Goal: Use online tool/utility: Use online tool/utility

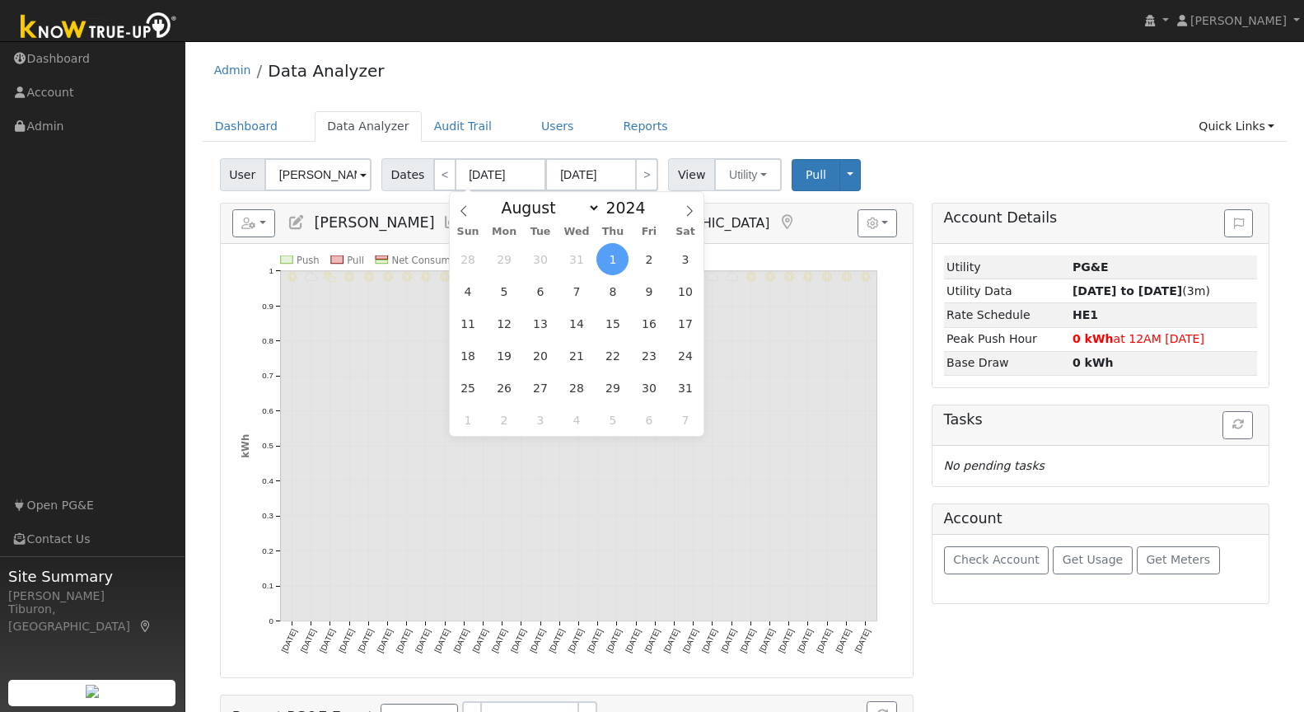
select select "7"
click at [1261, 127] on link "Quick Links" at bounding box center [1237, 126] width 101 height 30
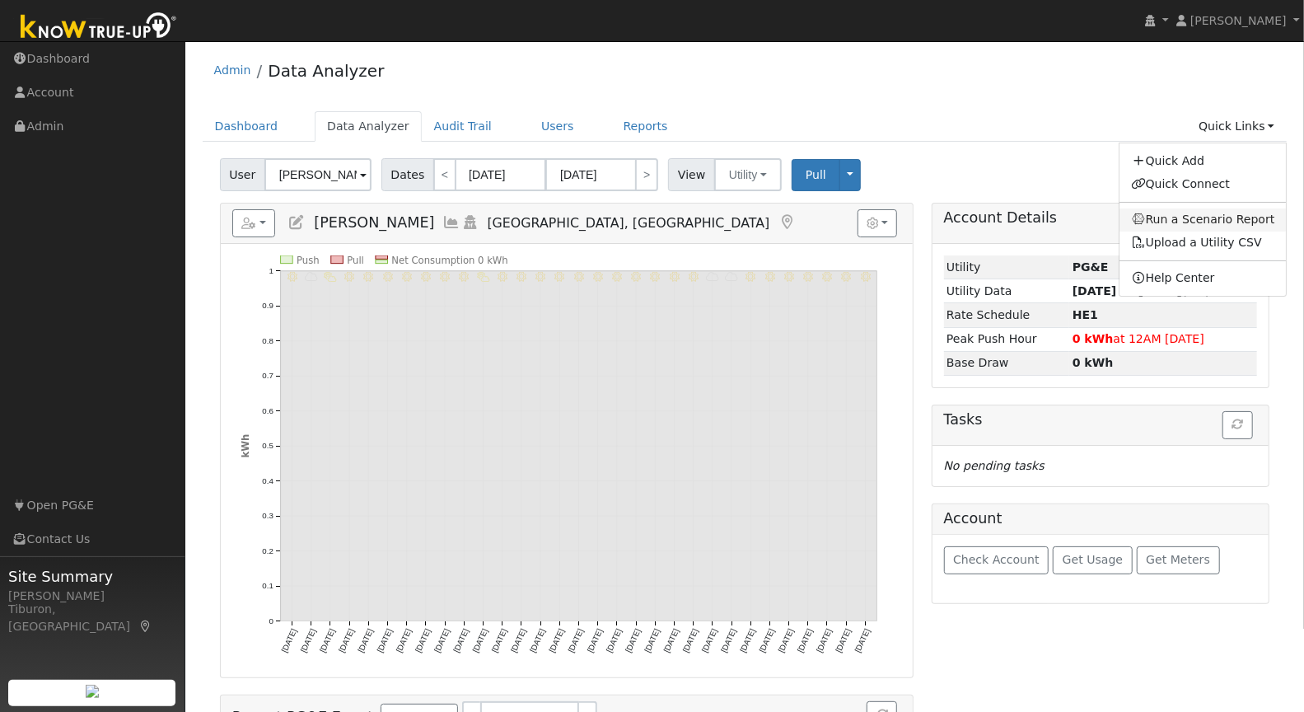
click at [1207, 222] on link "Run a Scenario Report" at bounding box center [1203, 219] width 167 height 23
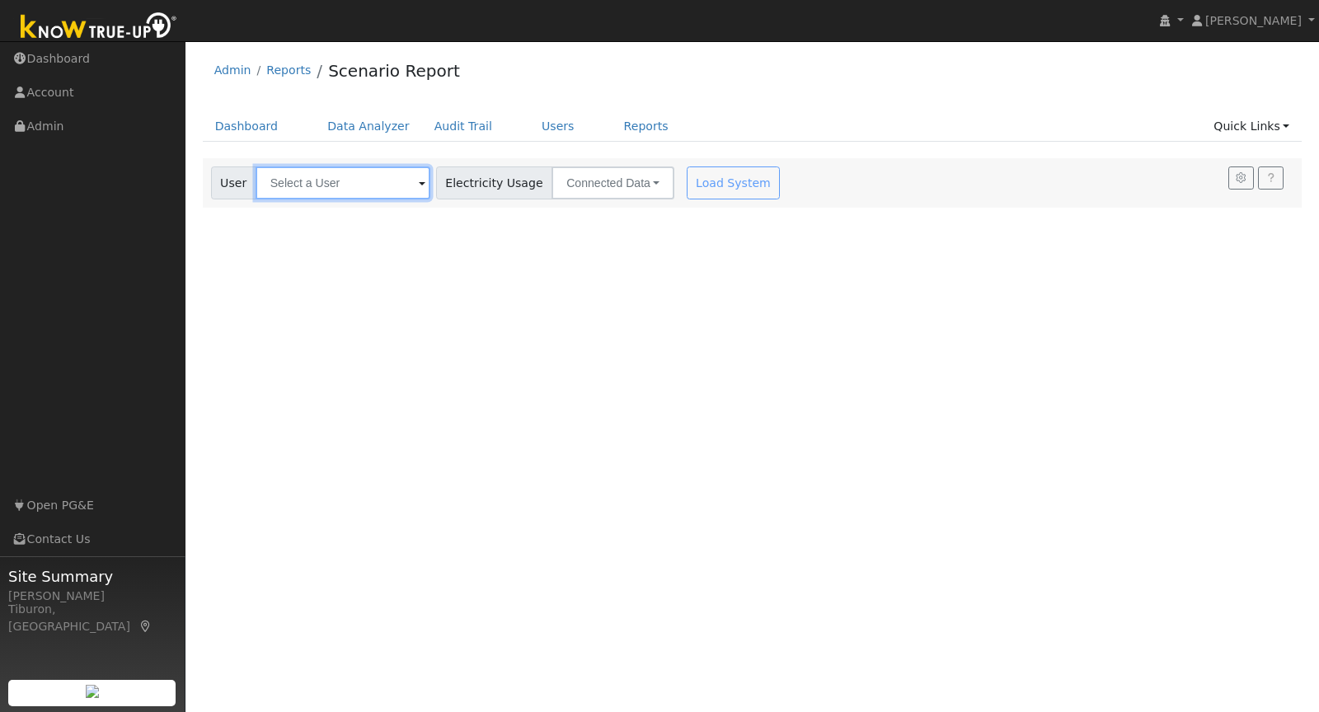
click at [330, 176] on input "text" at bounding box center [342, 182] width 175 height 33
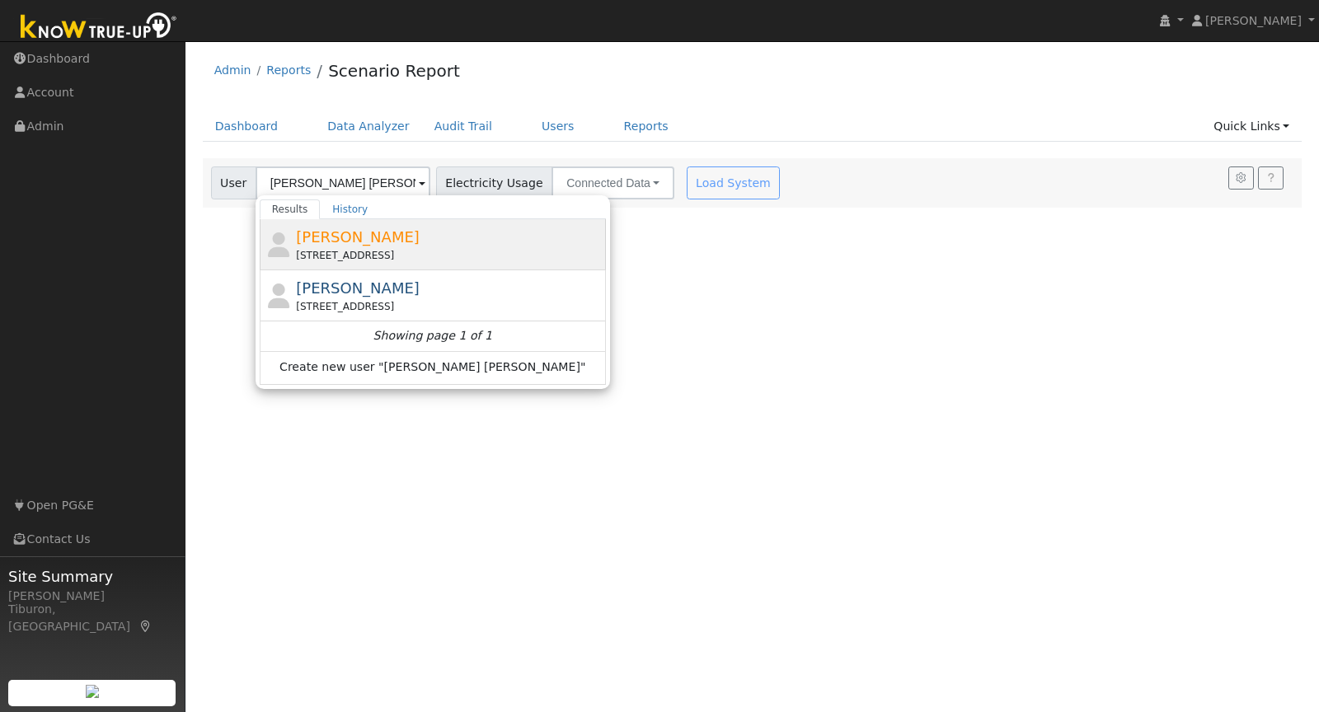
click at [360, 245] on div "[PERSON_NAME] [STREET_ADDRESS]" at bounding box center [449, 244] width 306 height 37
type input "[PERSON_NAME]"
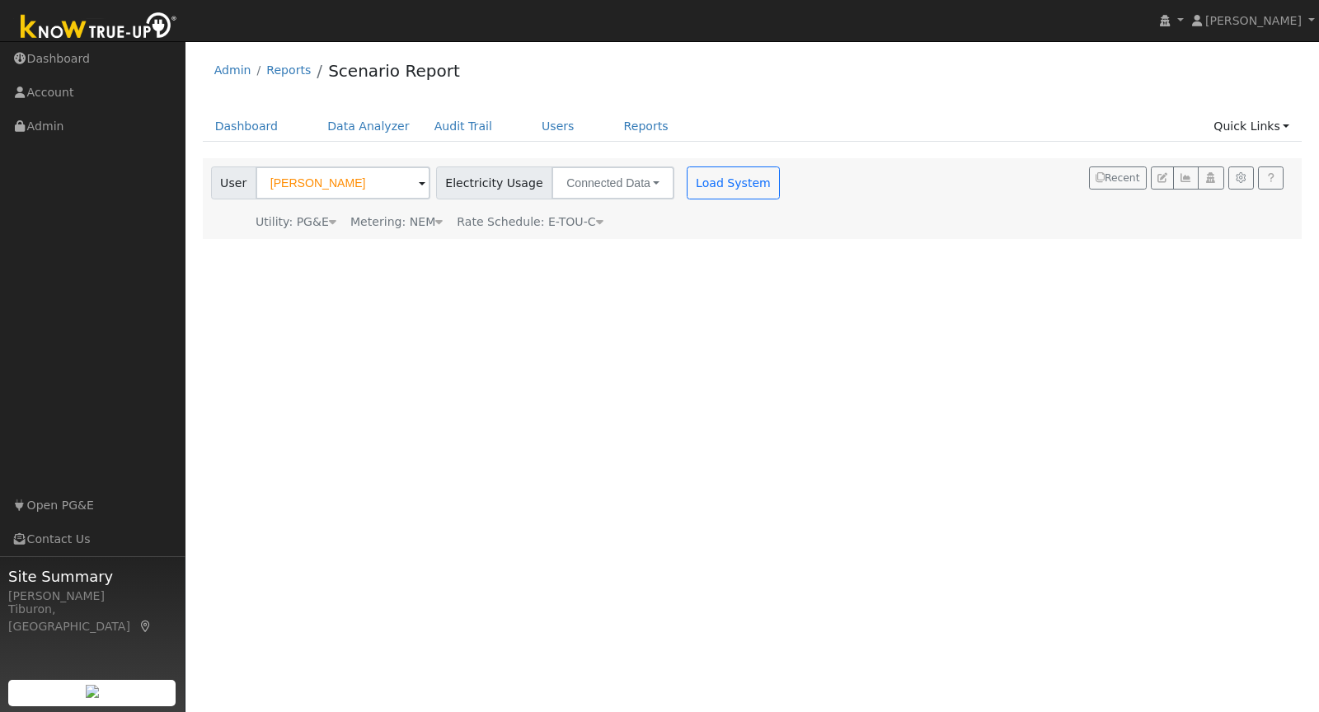
click at [411, 227] on div "Metering: NEM" at bounding box center [396, 221] width 92 height 17
click at [444, 249] on button "NEM" at bounding box center [476, 247] width 65 height 33
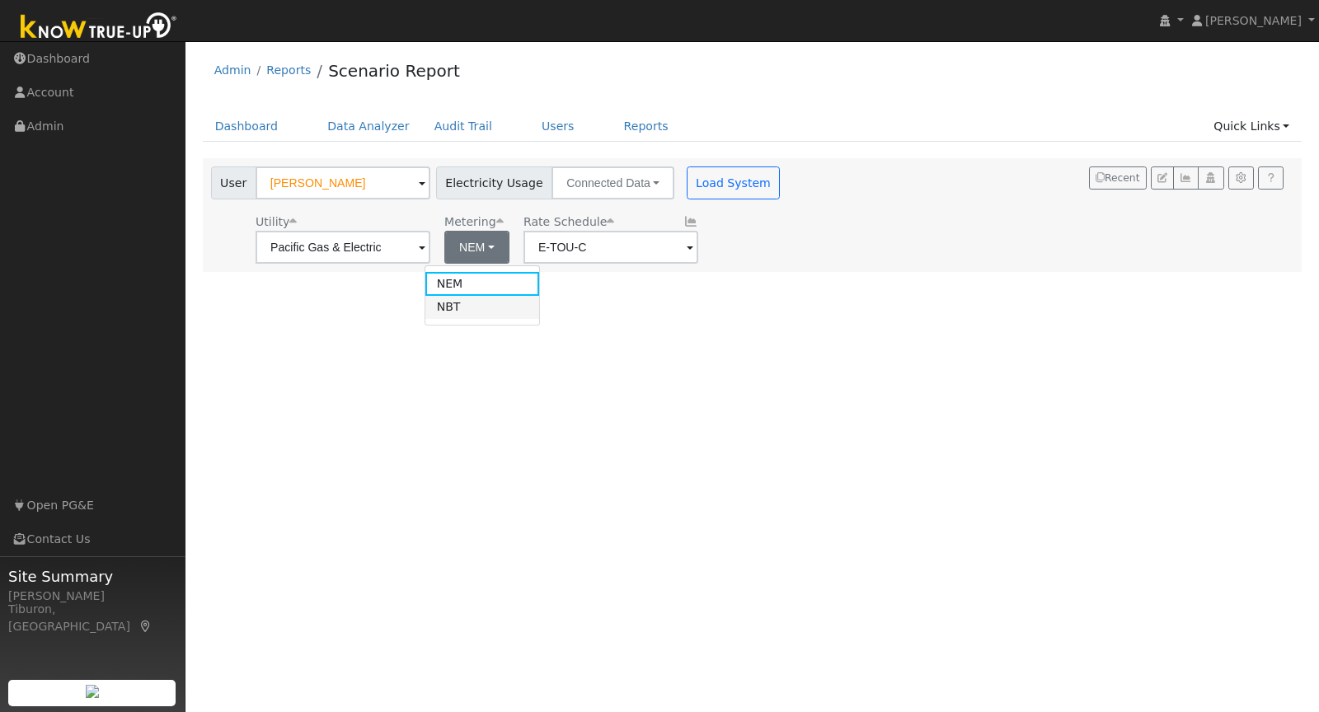
click at [471, 304] on link "NBT" at bounding box center [482, 307] width 115 height 23
type input "E-ELEC"
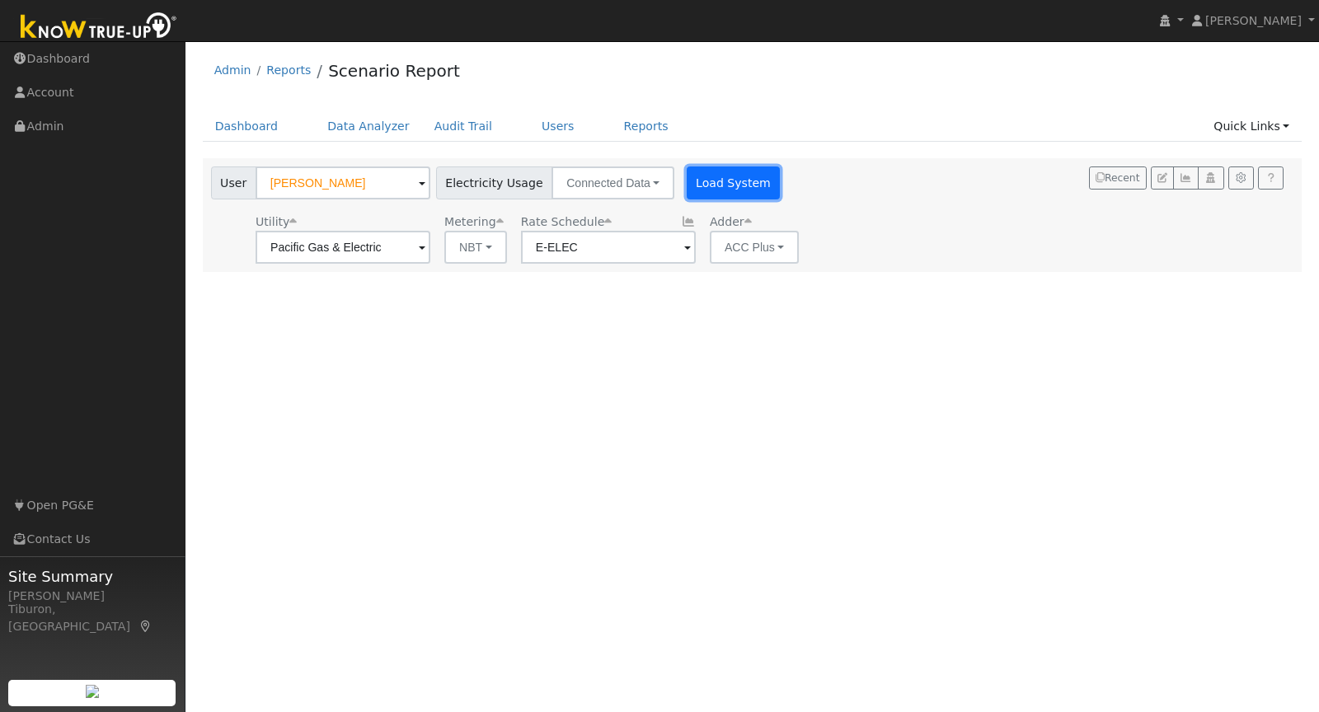
click at [709, 181] on button "Load System" at bounding box center [733, 182] width 94 height 33
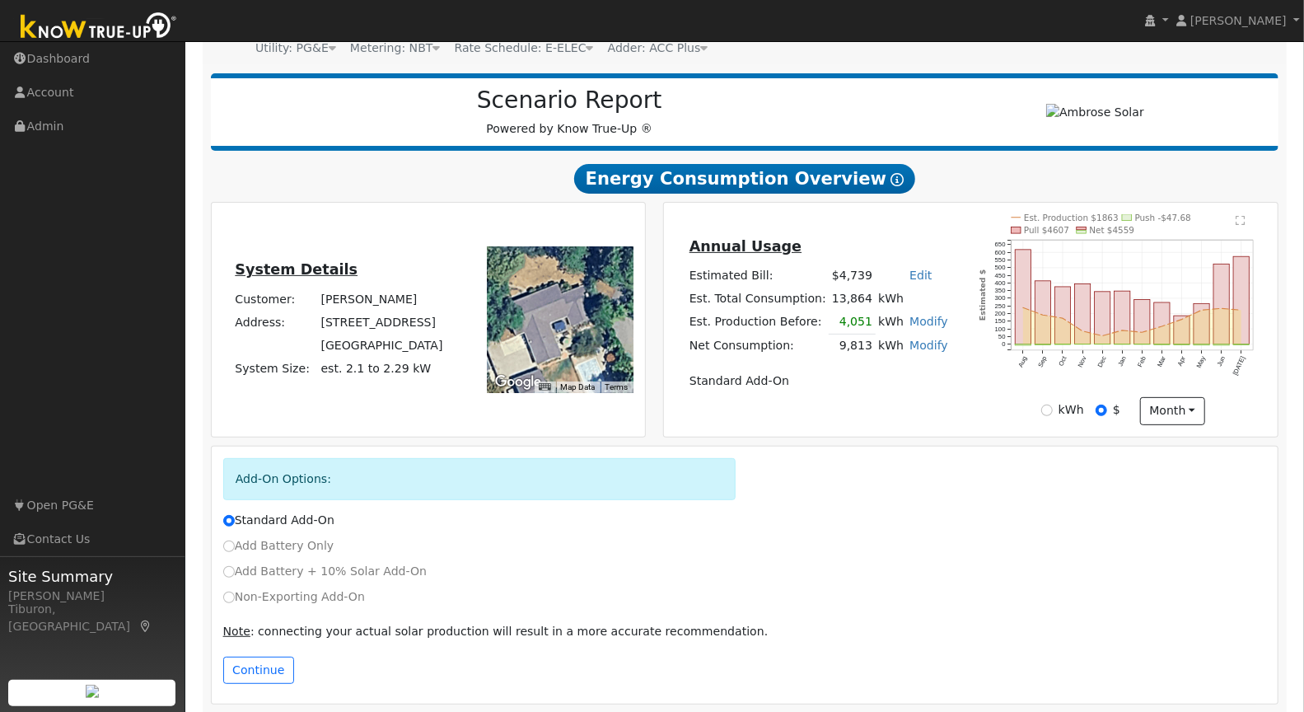
scroll to position [178, 0]
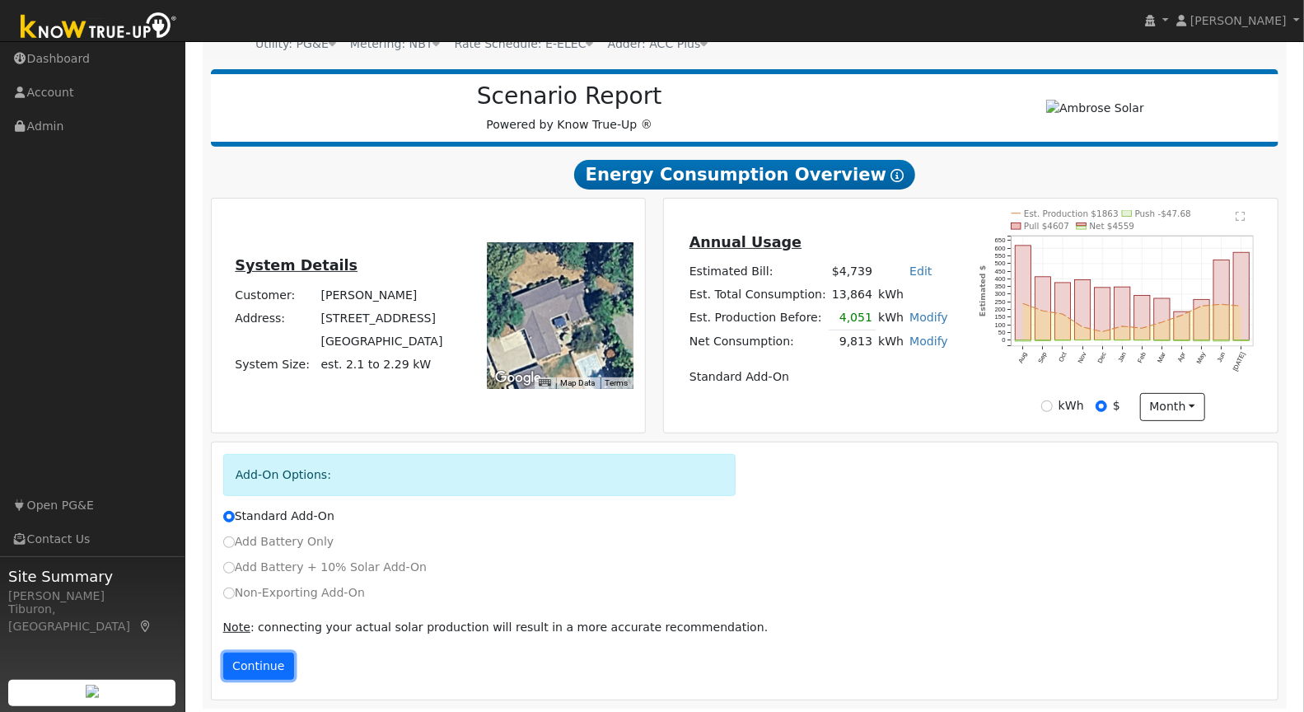
click at [256, 666] on button "Continue" at bounding box center [258, 667] width 71 height 28
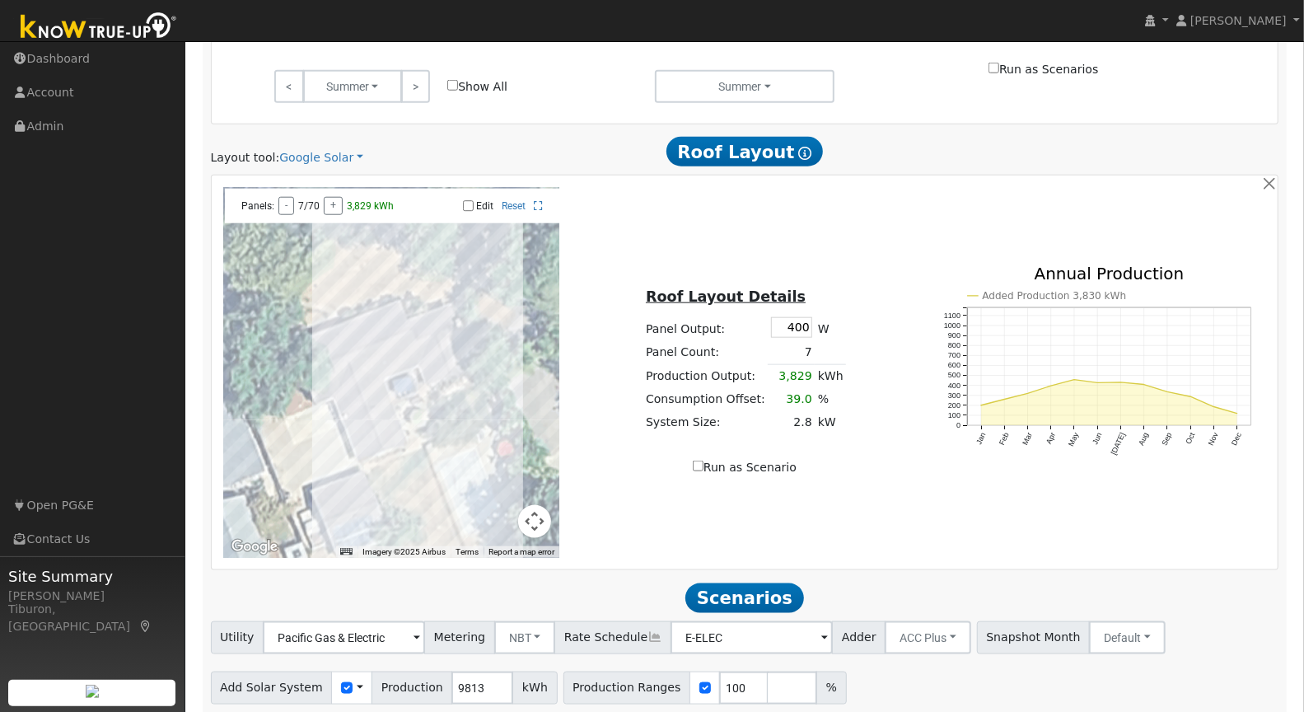
scroll to position [1061, 0]
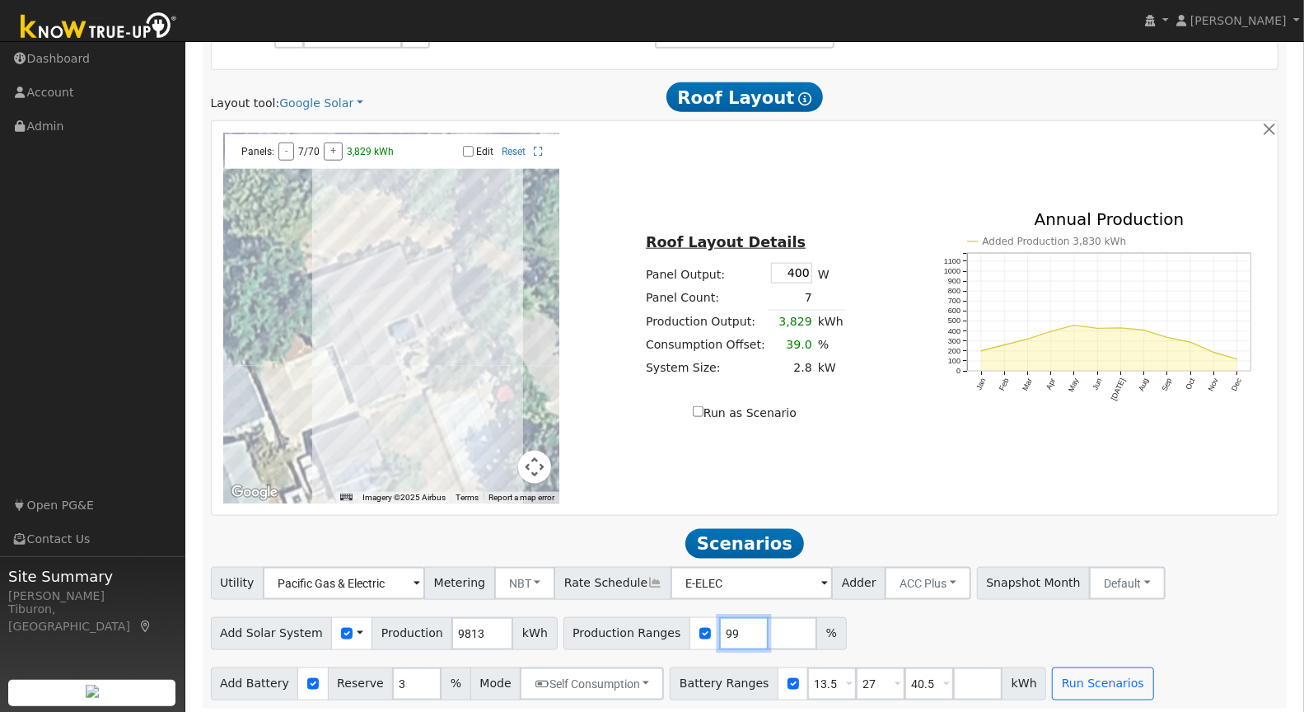
drag, startPoint x: 726, startPoint y: 629, endPoint x: 695, endPoint y: 627, distance: 31.4
click at [719, 627] on input "99" at bounding box center [743, 633] width 49 height 33
drag, startPoint x: 714, startPoint y: 630, endPoint x: 686, endPoint y: 624, distance: 28.0
click at [686, 624] on div "Production Ranges 99 %" at bounding box center [705, 633] width 283 height 33
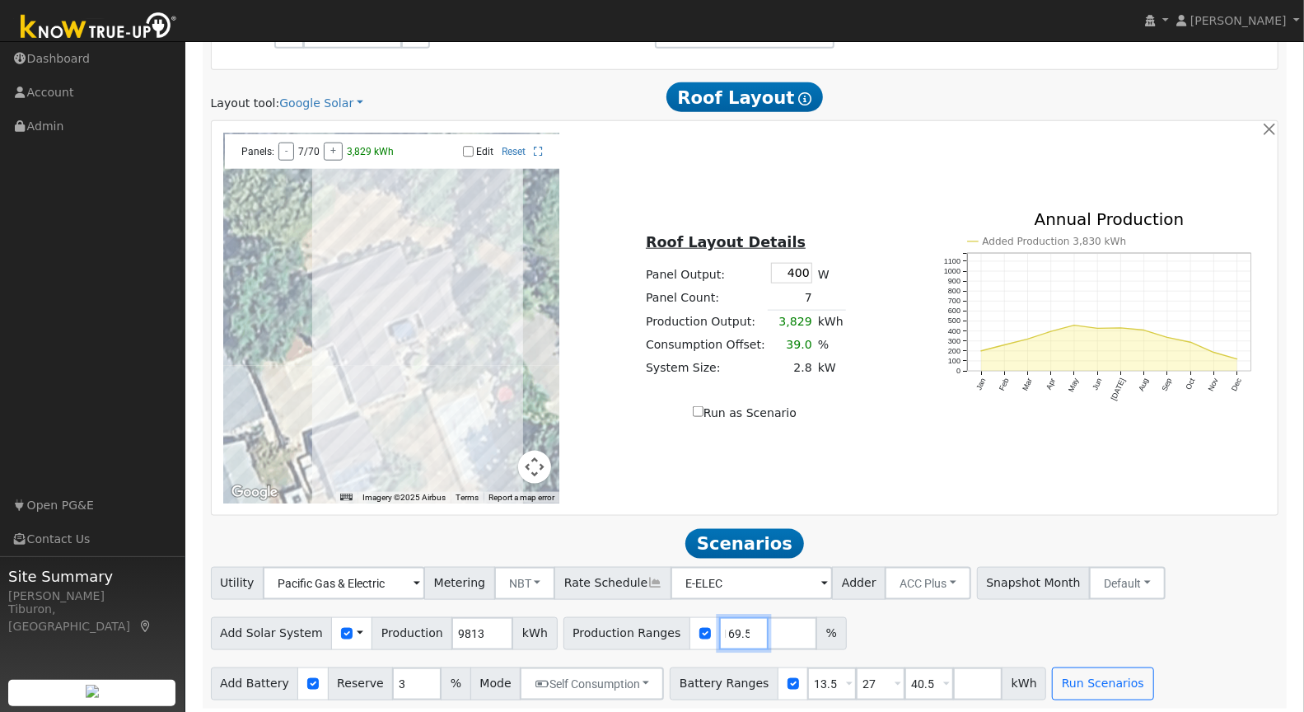
type input "169.5"
click at [967, 471] on div "← Move left → Move right ↑ Move up ↓ Move down + Zoom in - Zoom out Home Jump l…" at bounding box center [744, 318] width 1061 height 371
drag, startPoint x: 816, startPoint y: 679, endPoint x: 705, endPoint y: 667, distance: 111.0
click at [705, 667] on div "Battery Ranges 13.5 Overrides Reserve % Mode None None Self Consumption Peak Sa…" at bounding box center [858, 683] width 377 height 33
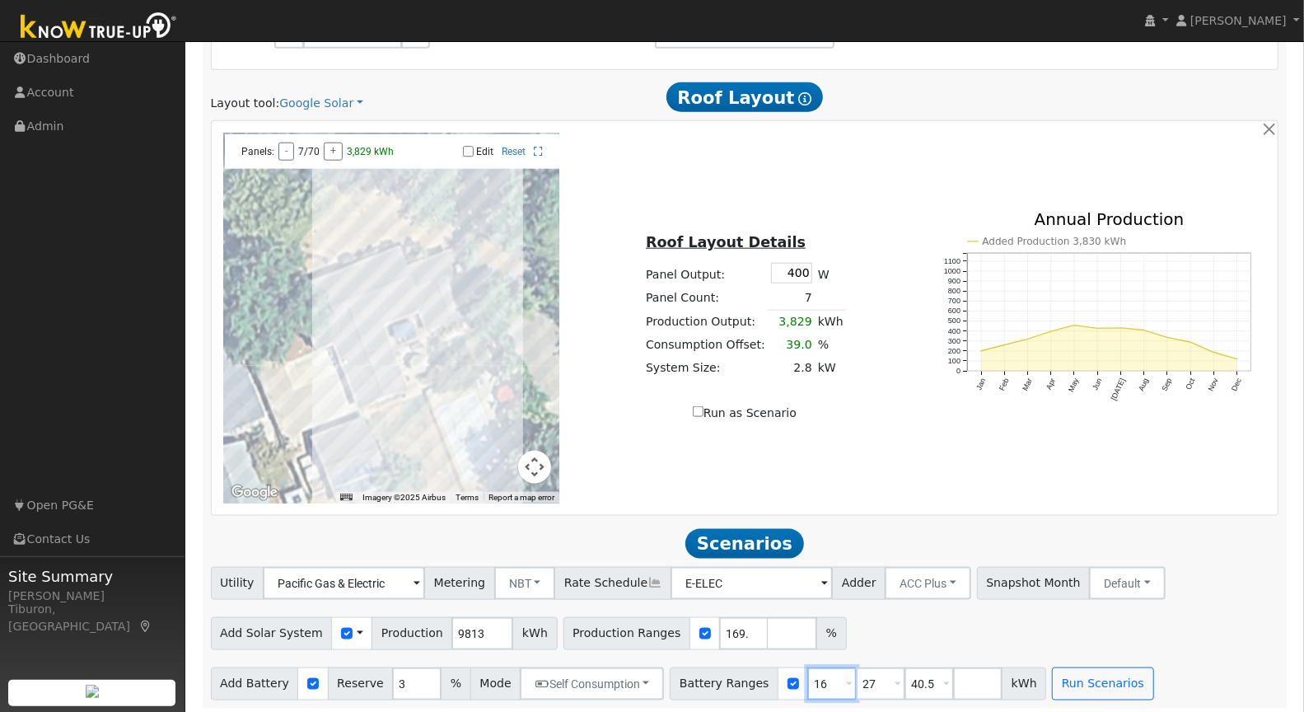
type input "16"
click at [864, 683] on input "27" at bounding box center [880, 683] width 49 height 33
type input "24"
drag, startPoint x: 909, startPoint y: 677, endPoint x: 860, endPoint y: 680, distance: 48.7
click at [860, 680] on div "Battery Ranges 16 Overrides Reserve % Mode None None Self Consumption Peak Savi…" at bounding box center [858, 683] width 377 height 33
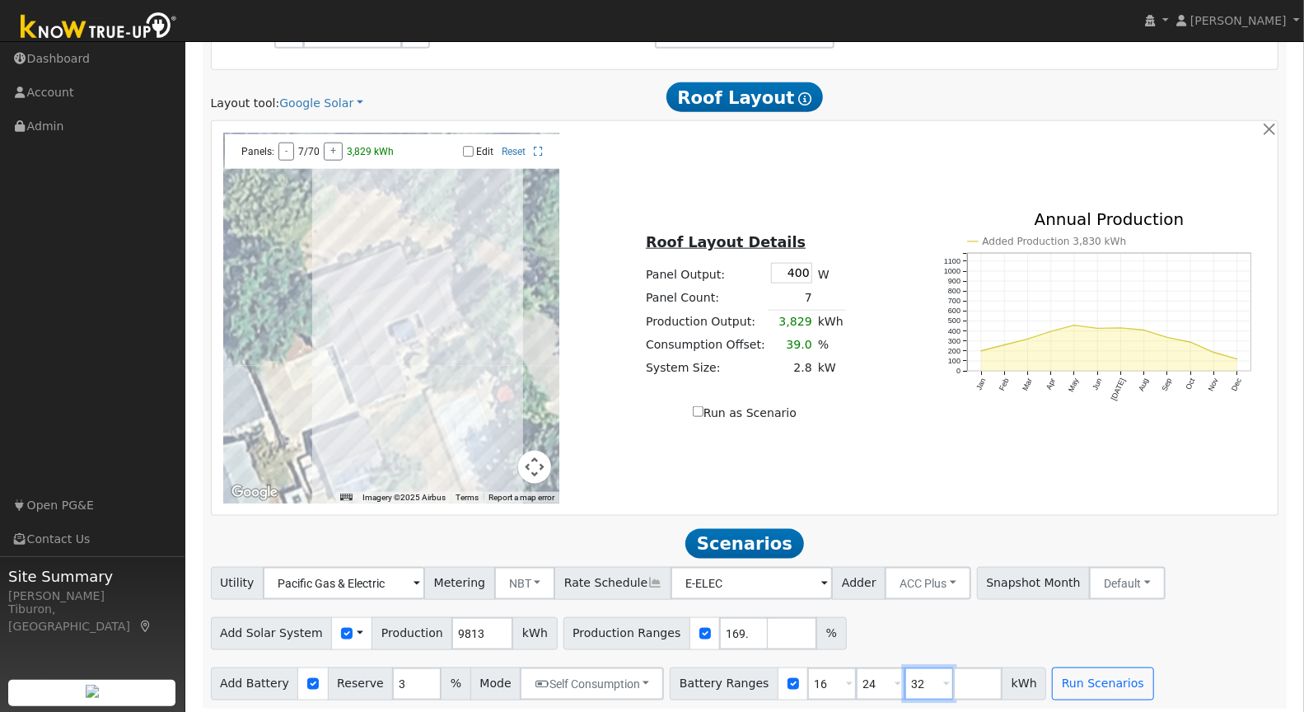
type input "32"
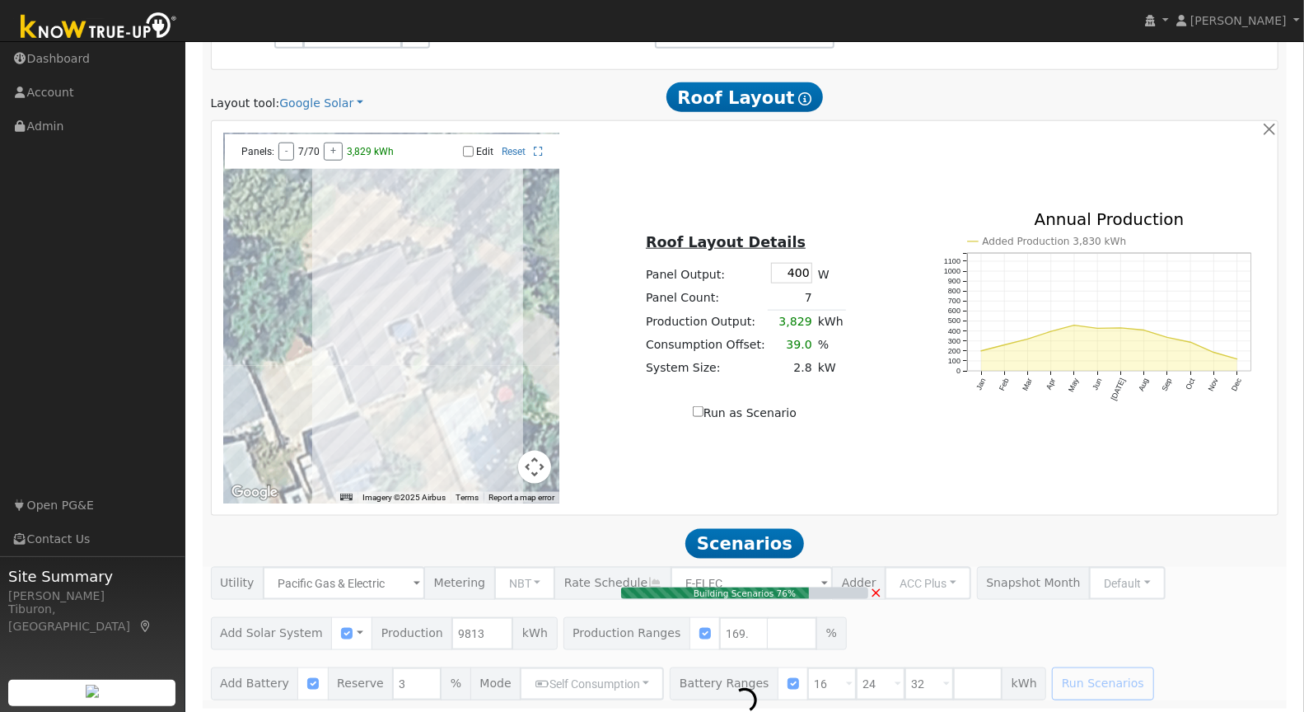
type input "11.1"
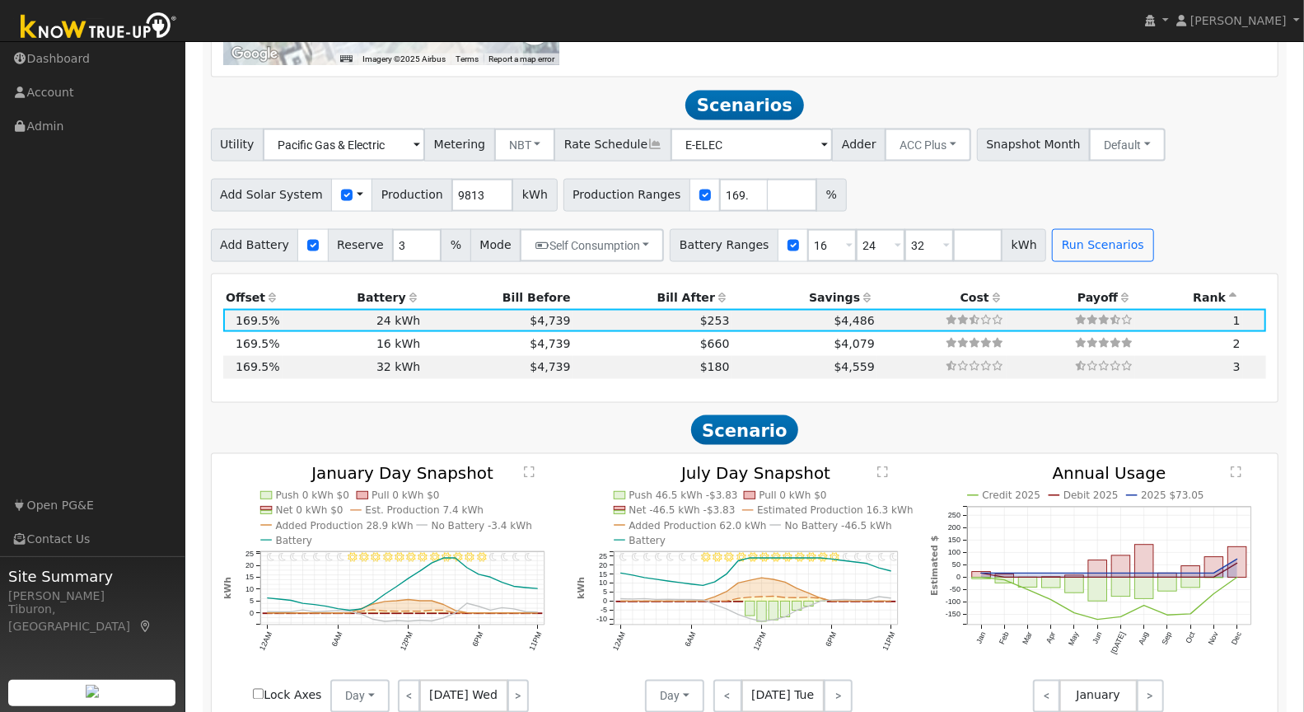
scroll to position [1535, 0]
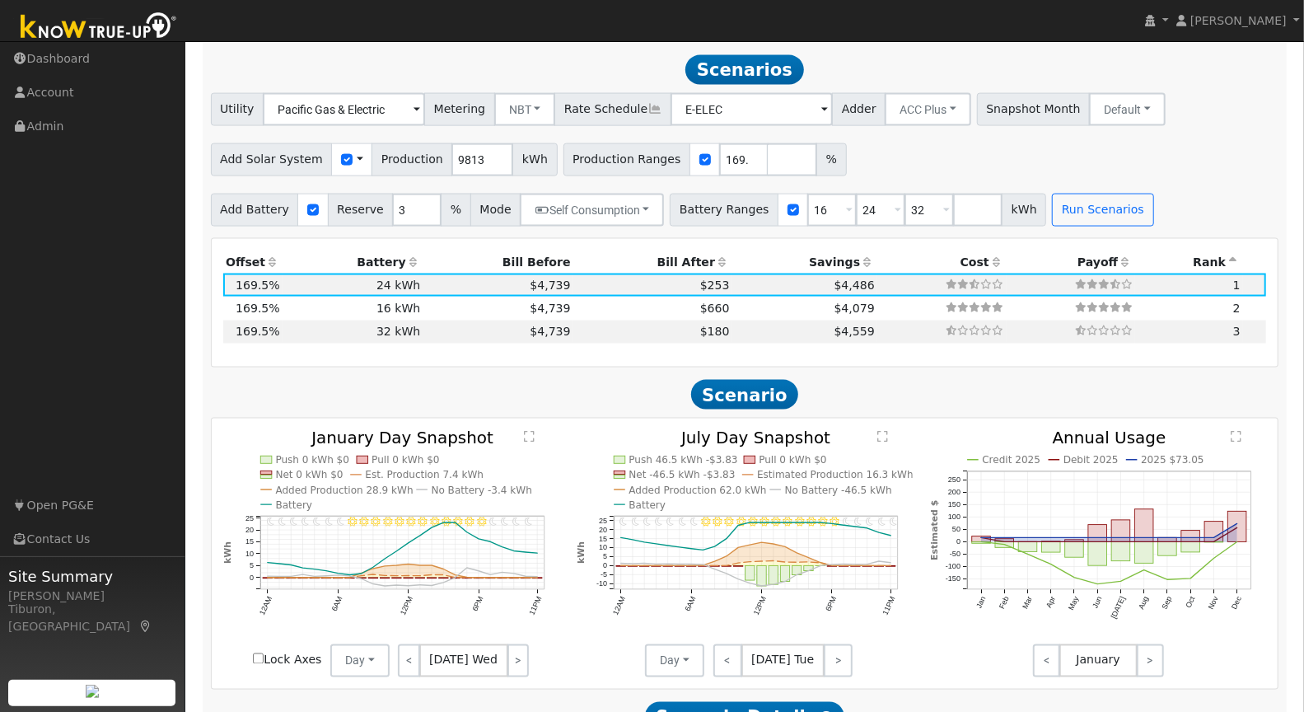
click at [372, 261] on th "Battery" at bounding box center [353, 262] width 141 height 23
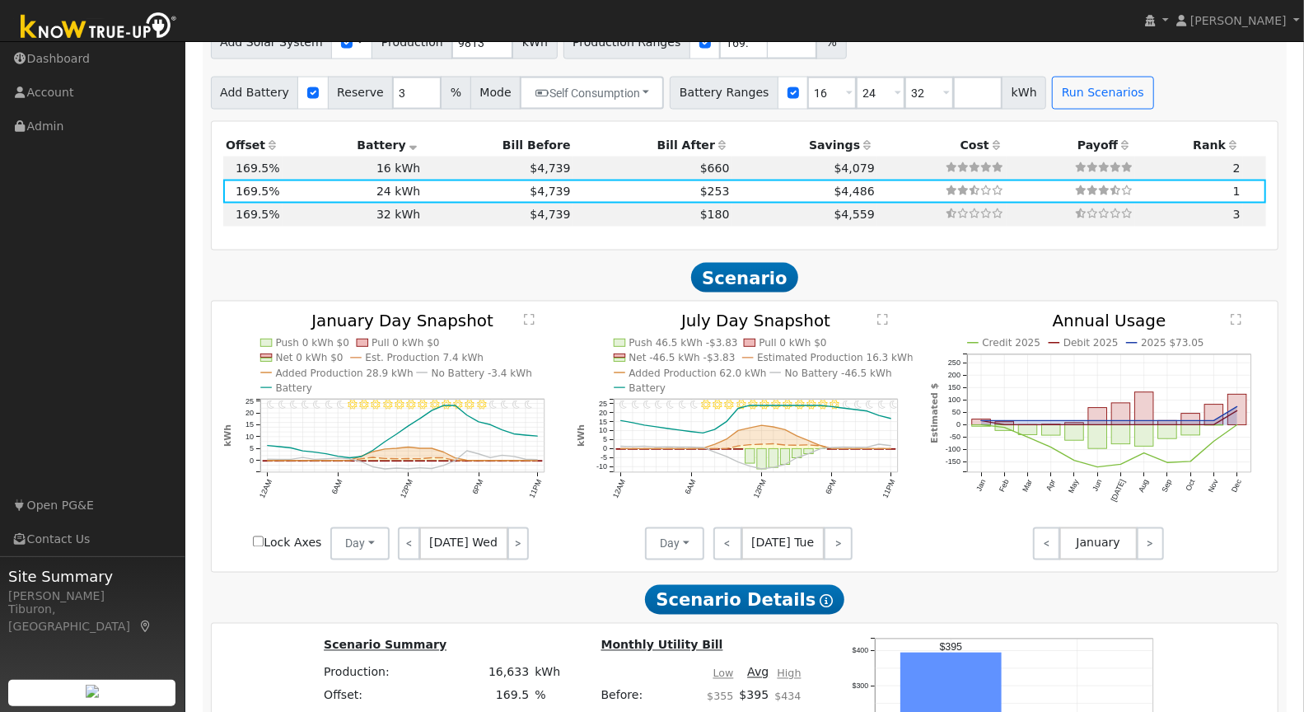
scroll to position [1653, 0]
click at [397, 212] on td "32 kWh" at bounding box center [353, 214] width 141 height 23
type input "$38,400"
type input "$23,163"
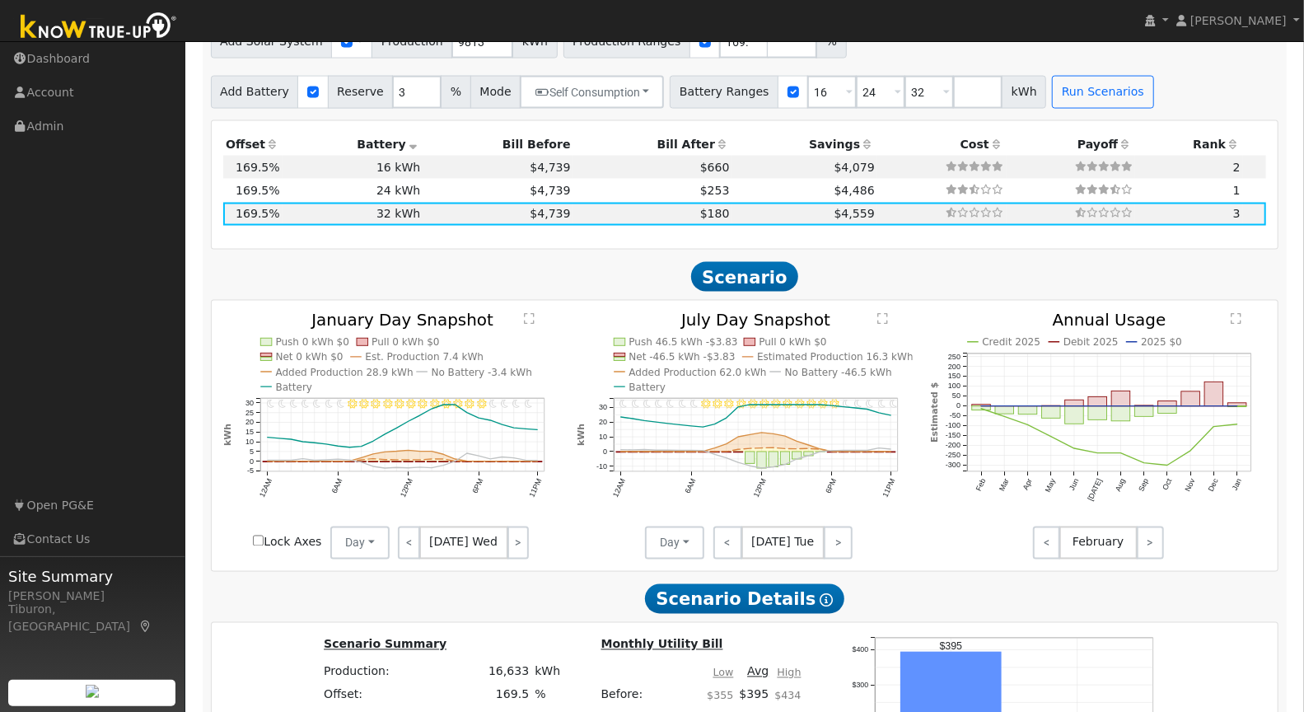
click at [527, 313] on text "" at bounding box center [529, 319] width 11 height 12
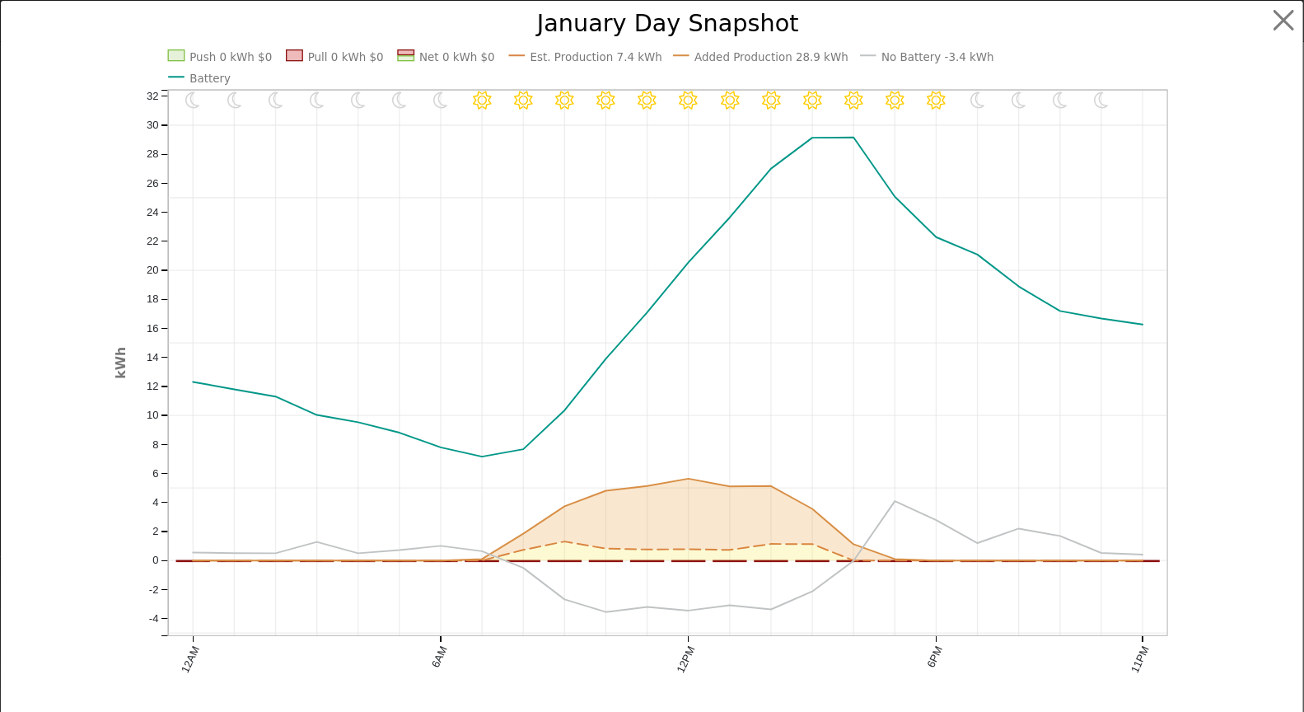
scroll to position [1658, 0]
click at [1289, 20] on button "button" at bounding box center [1298, 20] width 31 height 31
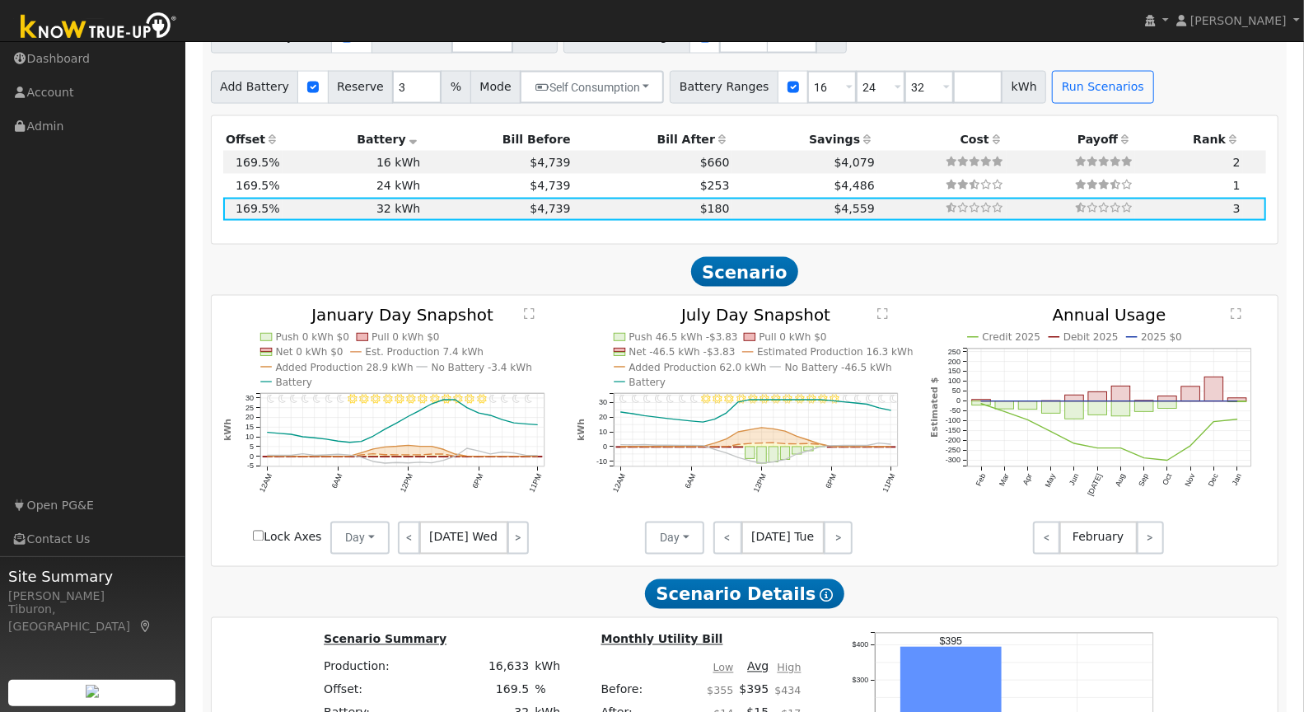
click at [886, 308] on text "" at bounding box center [883, 314] width 11 height 12
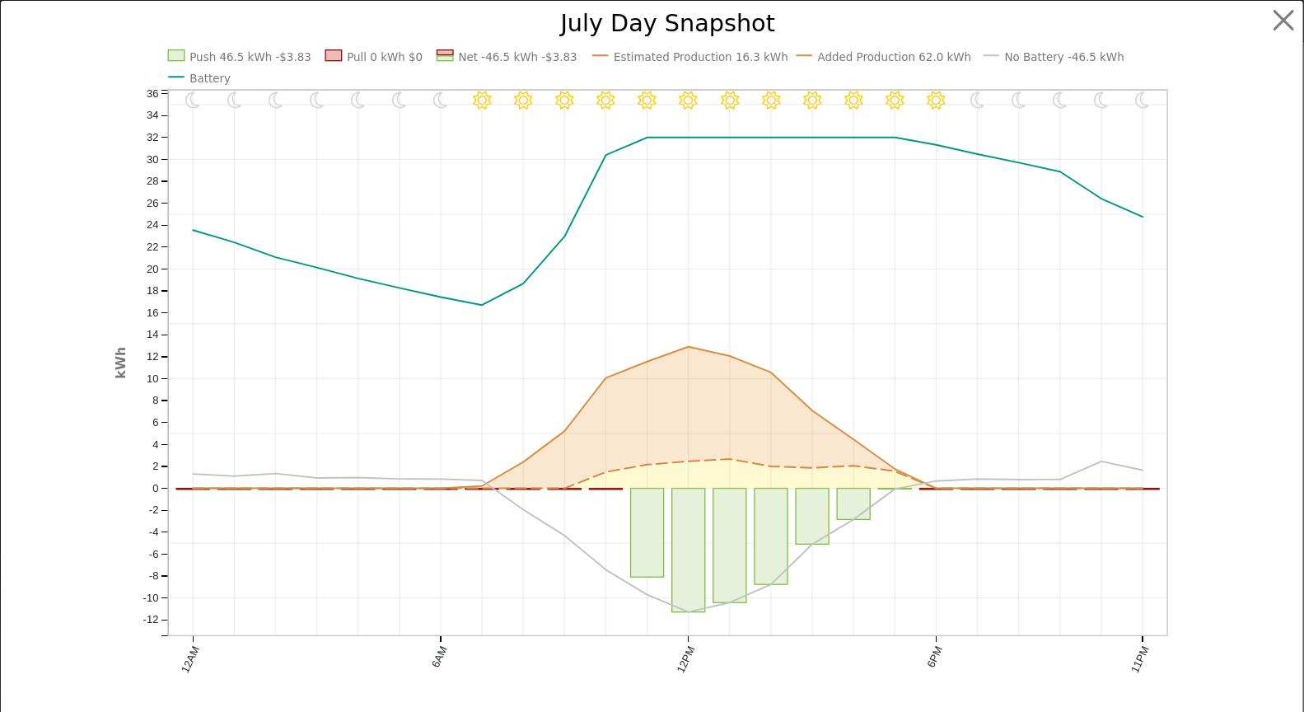
scroll to position [1663, 0]
click at [1294, 15] on button "button" at bounding box center [1298, 20] width 31 height 31
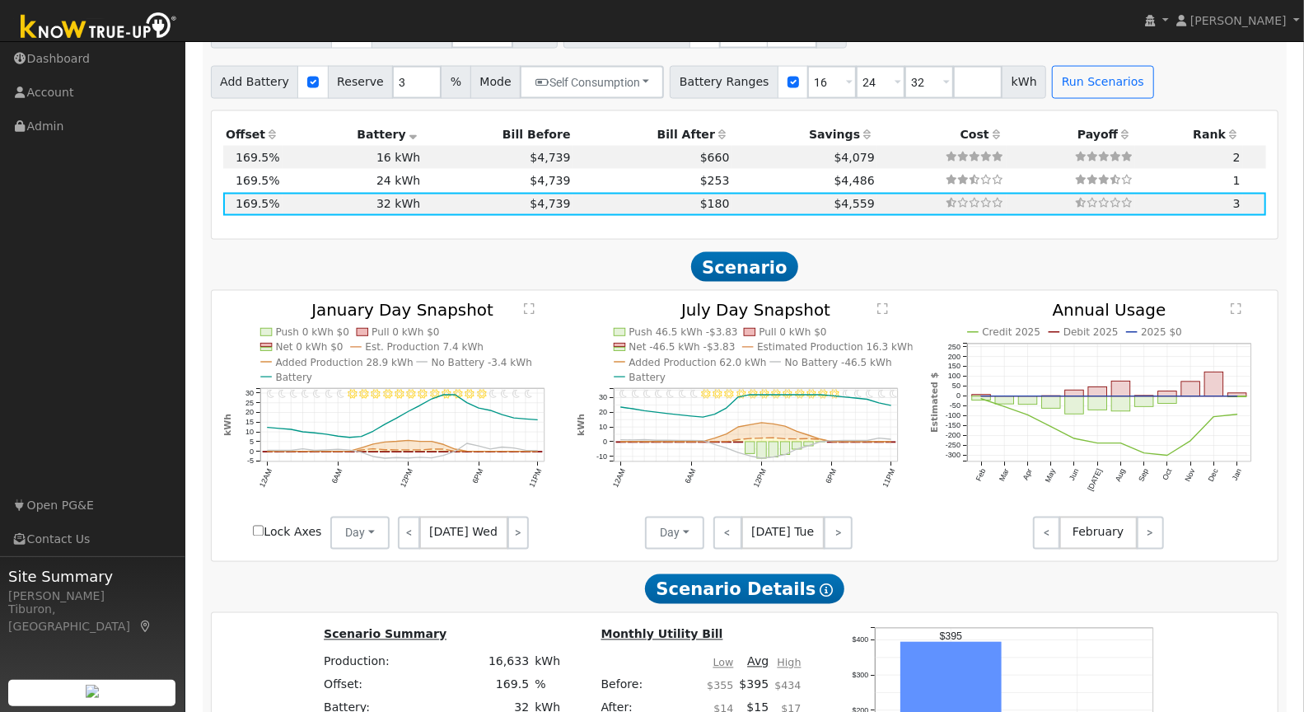
click at [525, 305] on text "" at bounding box center [529, 309] width 11 height 12
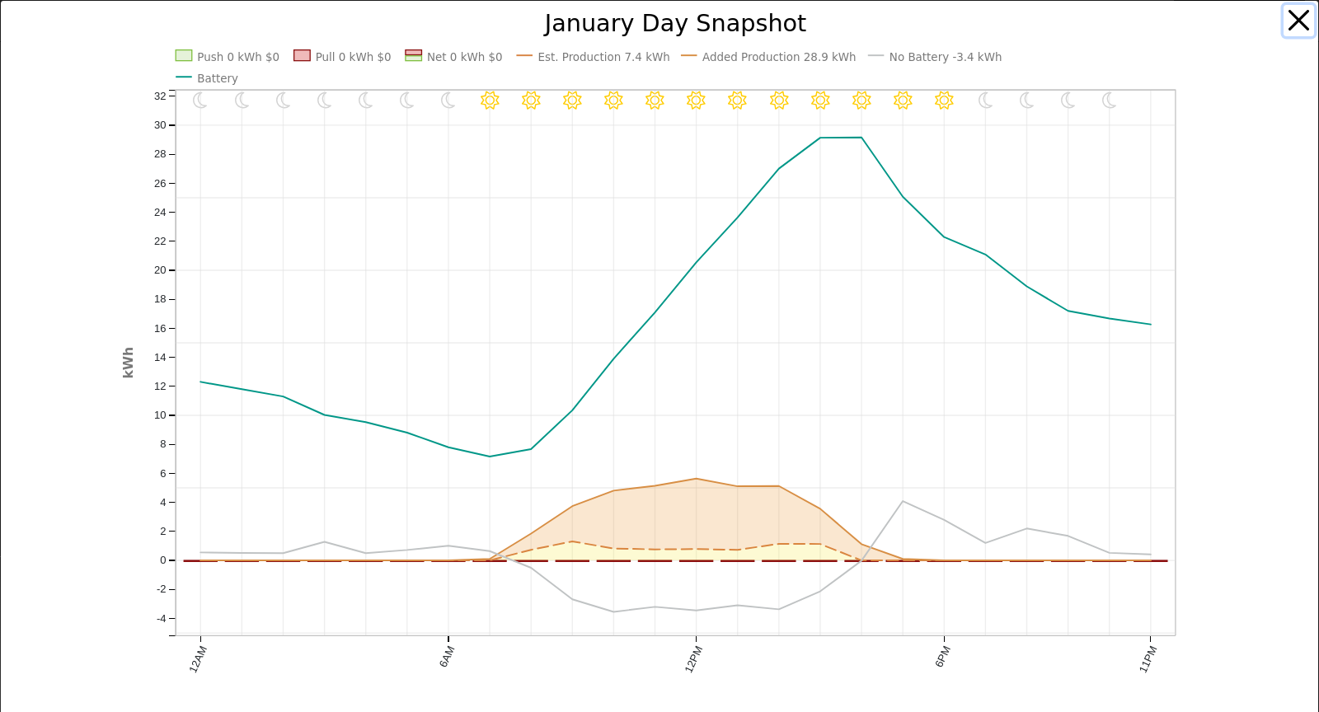
click at [1284, 20] on button "button" at bounding box center [1298, 20] width 31 height 31
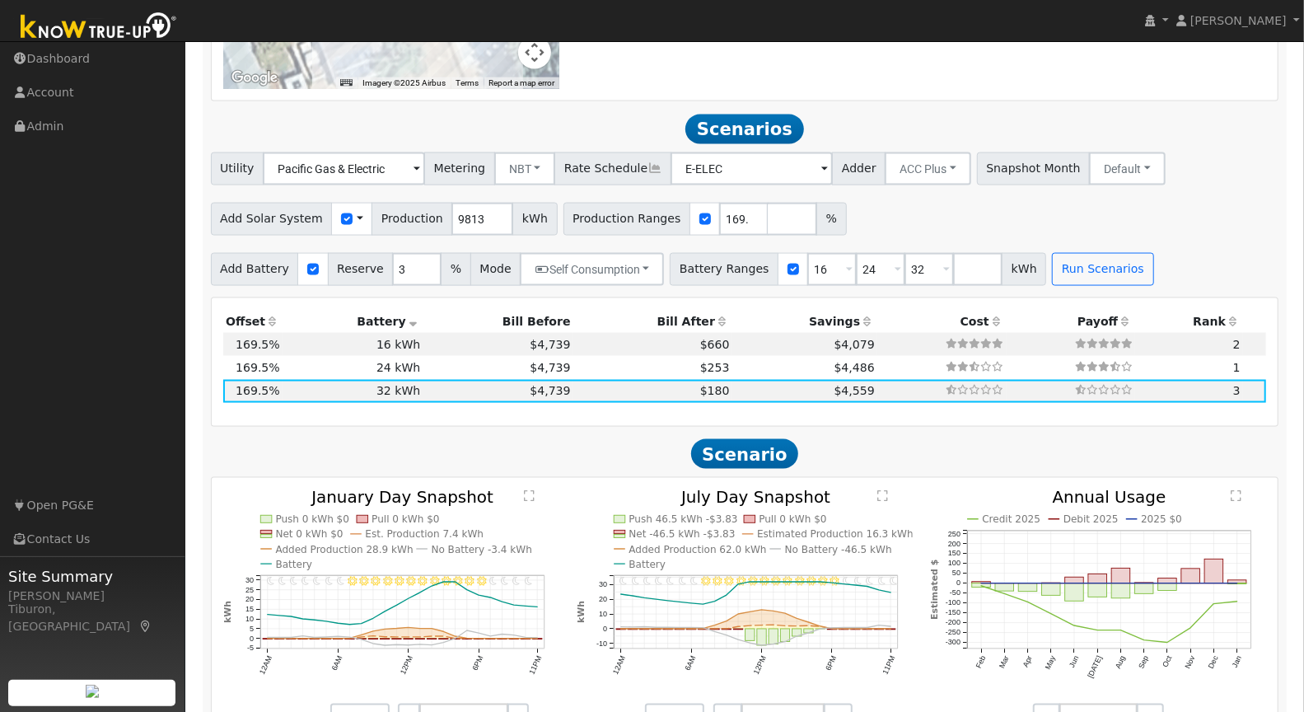
scroll to position [1412, 0]
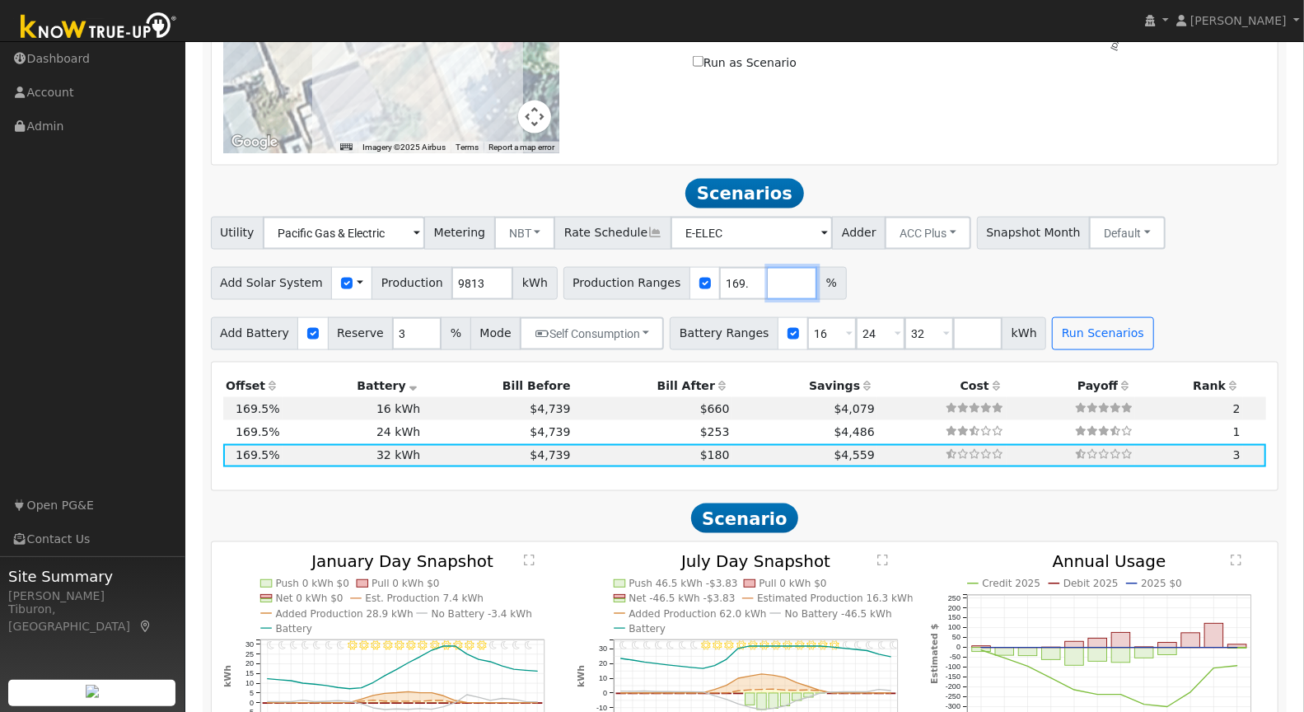
click at [768, 274] on input "number" at bounding box center [792, 283] width 49 height 33
type input "224"
drag, startPoint x: 806, startPoint y: 327, endPoint x: 752, endPoint y: 321, distance: 54.7
click at [749, 326] on div "Battery Ranges 16 Overrides Reserve % Mode None None Self Consumption Peak Savi…" at bounding box center [858, 333] width 377 height 33
type input "24"
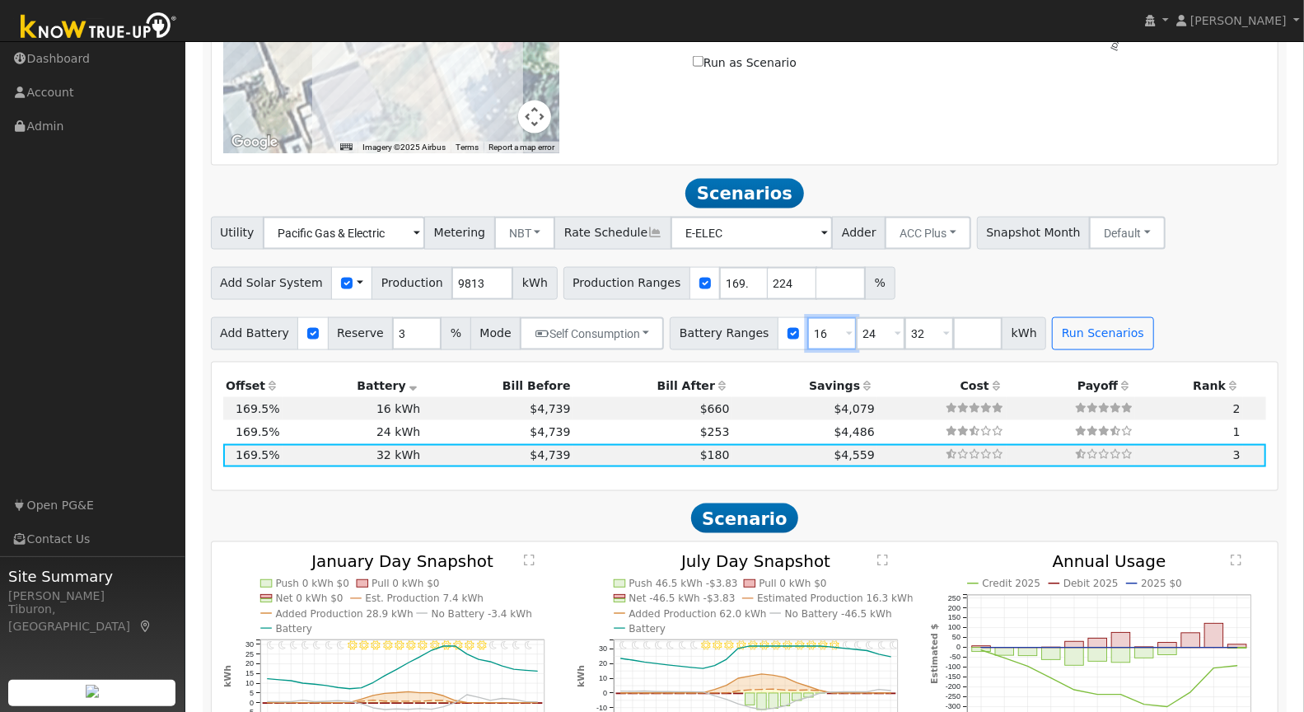
type input "32"
type input "24"
click at [1055, 326] on button "Run Scenarios" at bounding box center [1054, 333] width 101 height 33
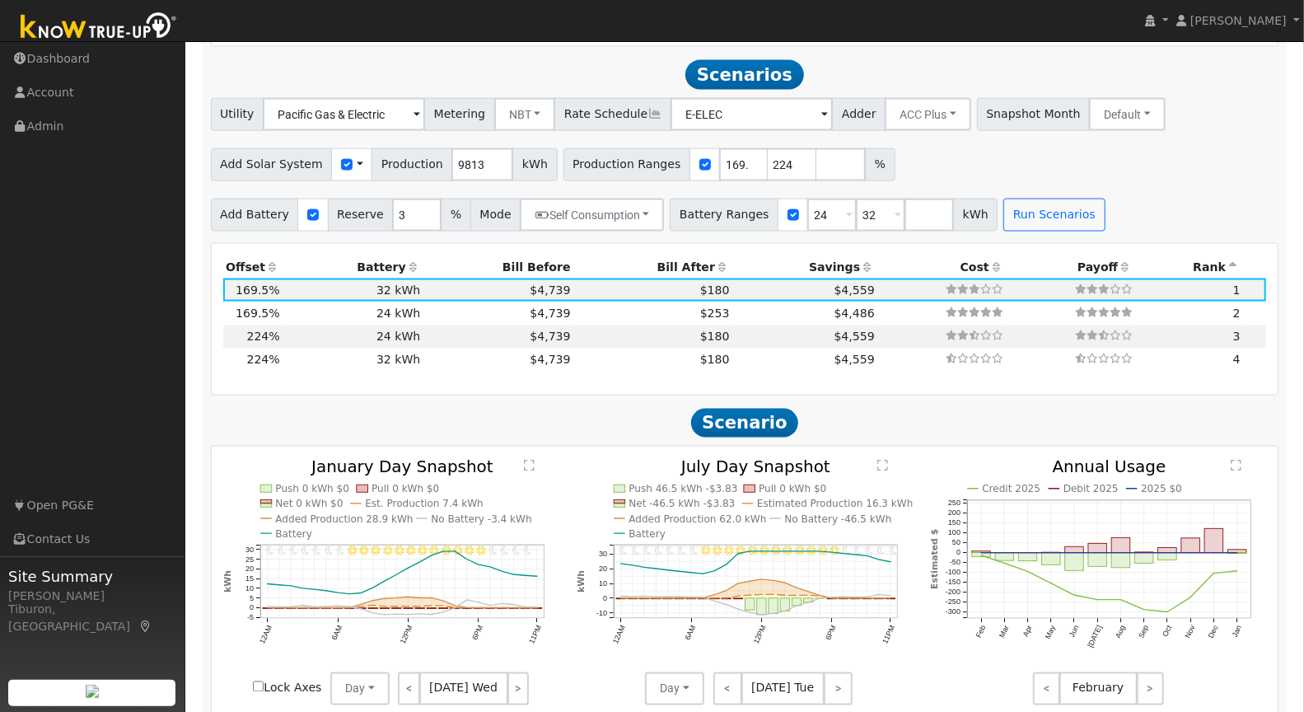
scroll to position [1535, 0]
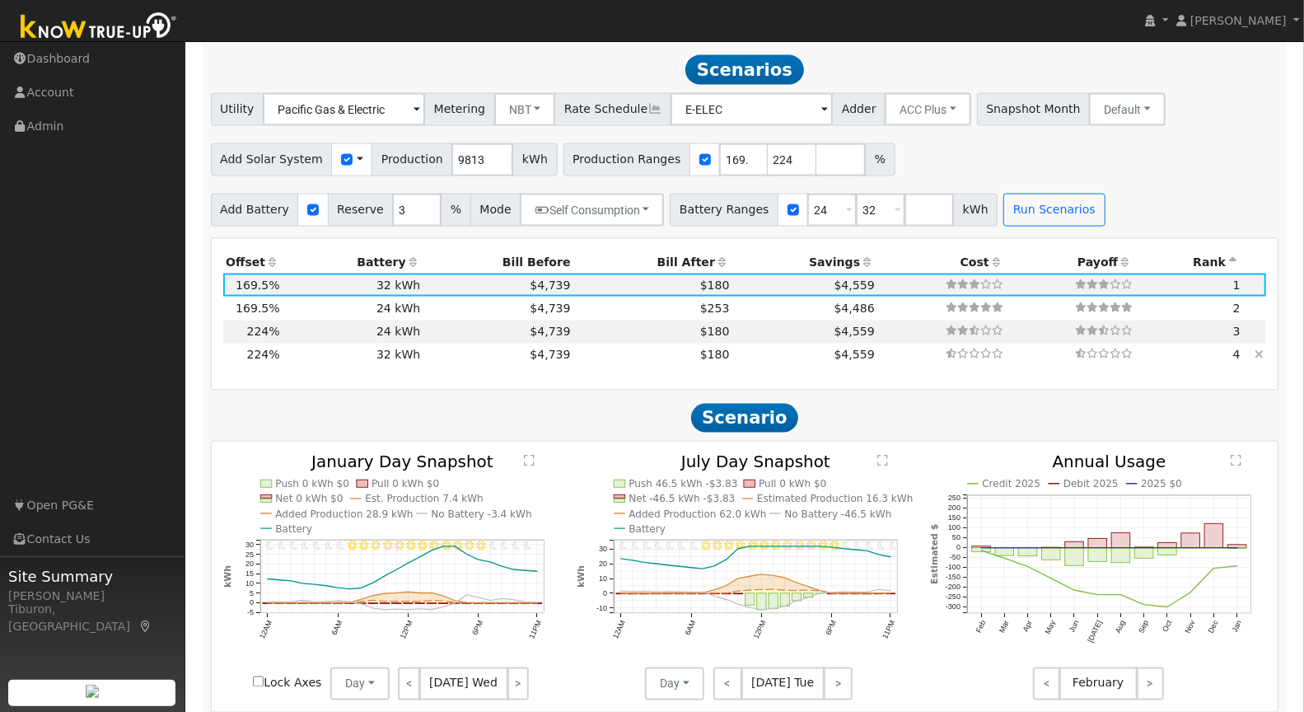
click at [396, 352] on td "32 kWh" at bounding box center [353, 355] width 141 height 23
type input "14.7"
type input "$51,289"
type input "$26,907"
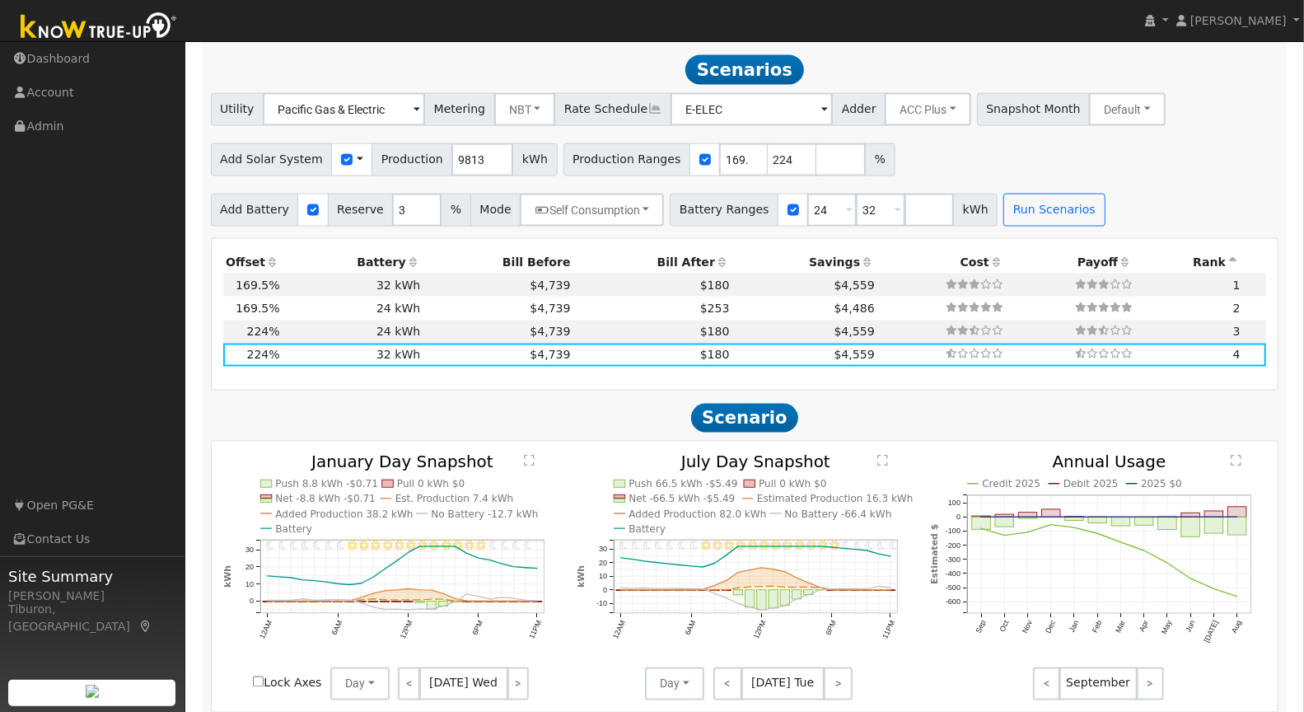
click at [527, 455] on text "" at bounding box center [529, 460] width 11 height 12
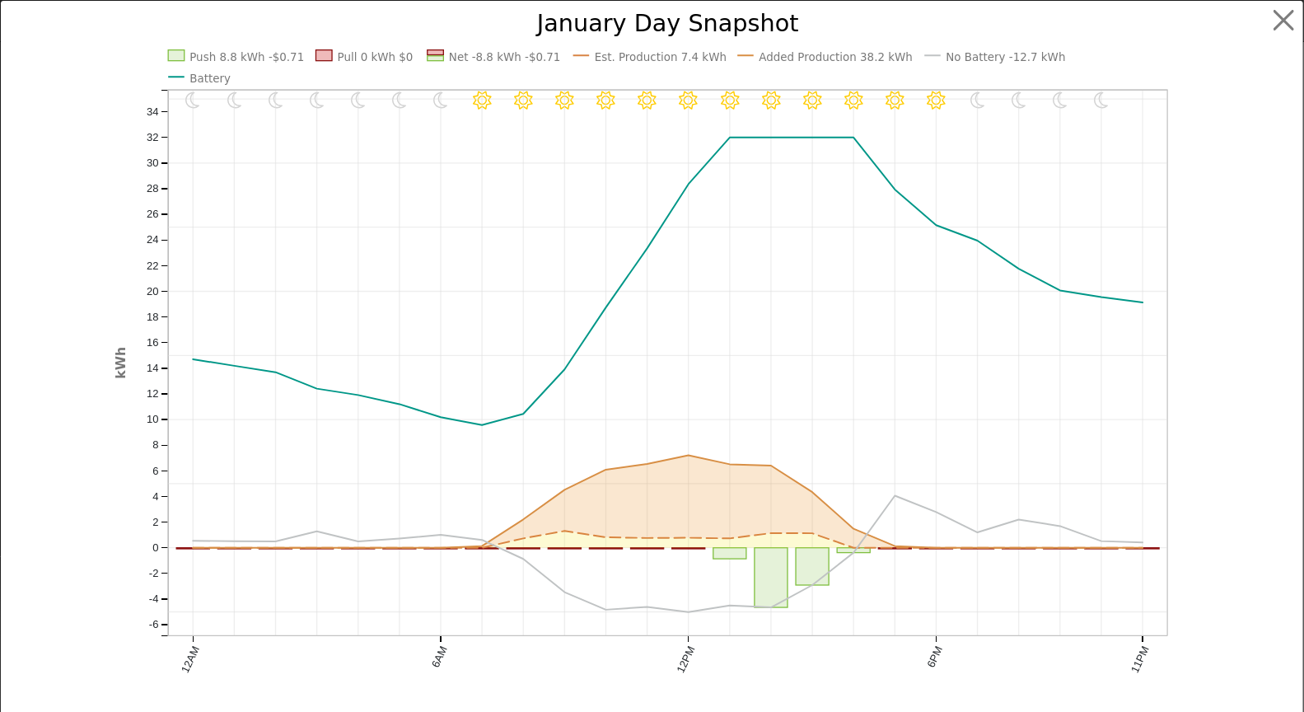
scroll to position [1541, 0]
click at [1293, 14] on button "button" at bounding box center [1298, 20] width 31 height 31
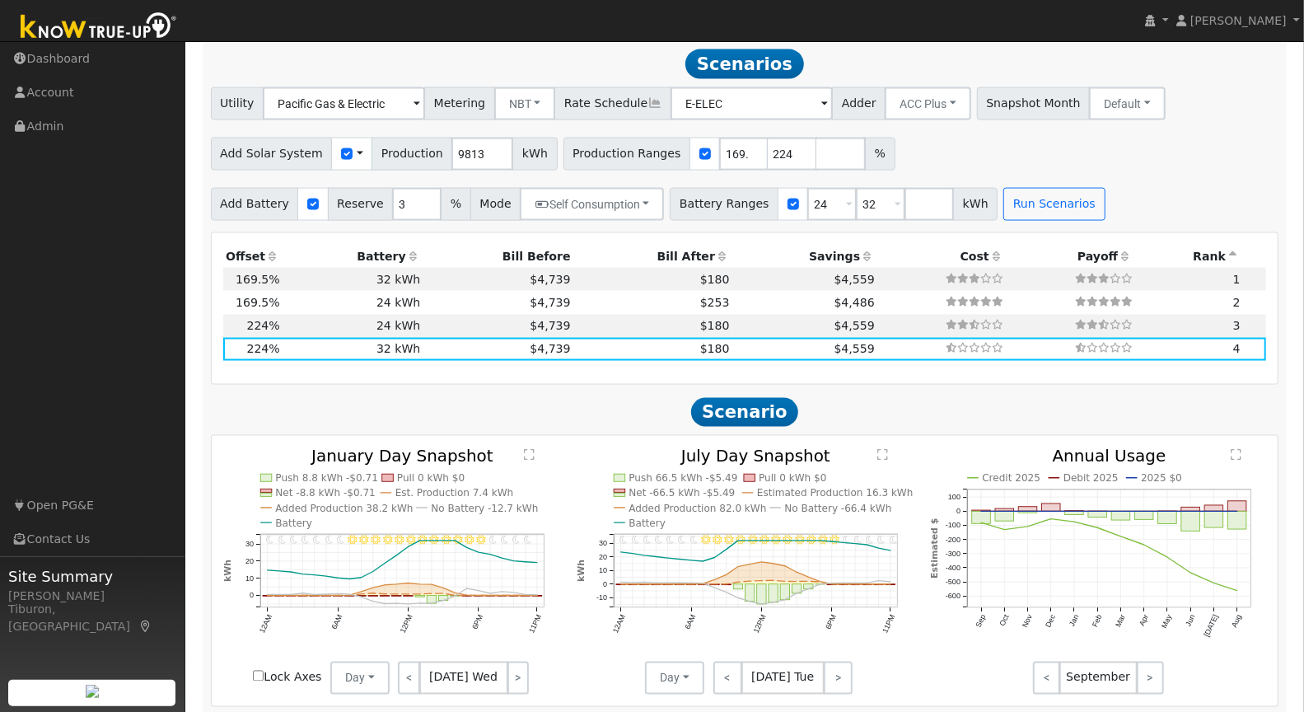
click at [883, 452] on text "" at bounding box center [883, 454] width 11 height 12
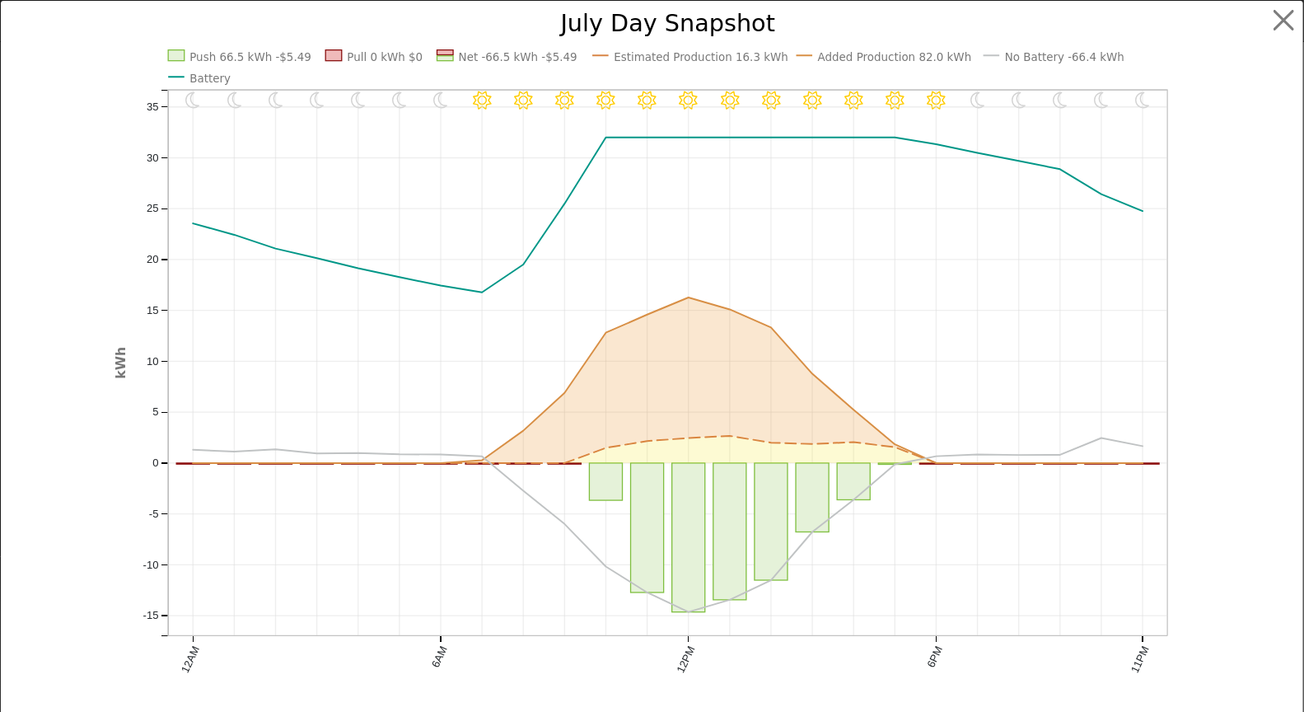
scroll to position [1546, 0]
click at [1283, 16] on button "button" at bounding box center [1298, 20] width 31 height 31
